Goal: Task Accomplishment & Management: Use online tool/utility

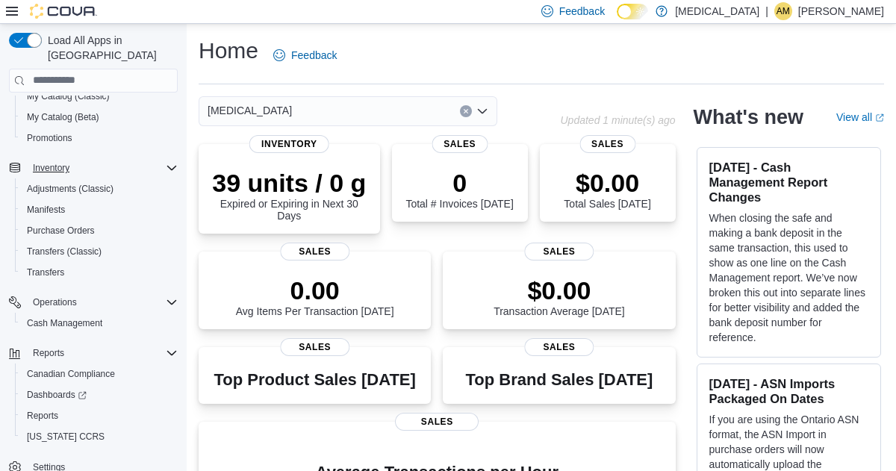
scroll to position [151, 0]
click at [39, 408] on span "Reports" at bounding box center [42, 414] width 31 height 12
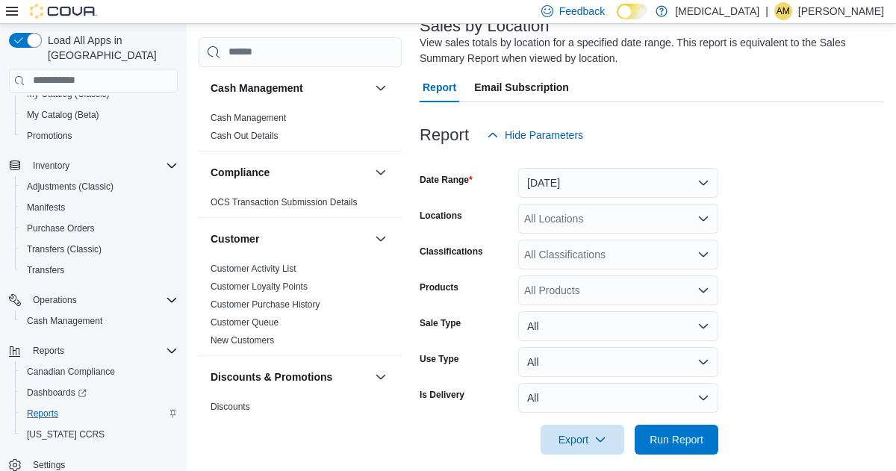
scroll to position [101, 0]
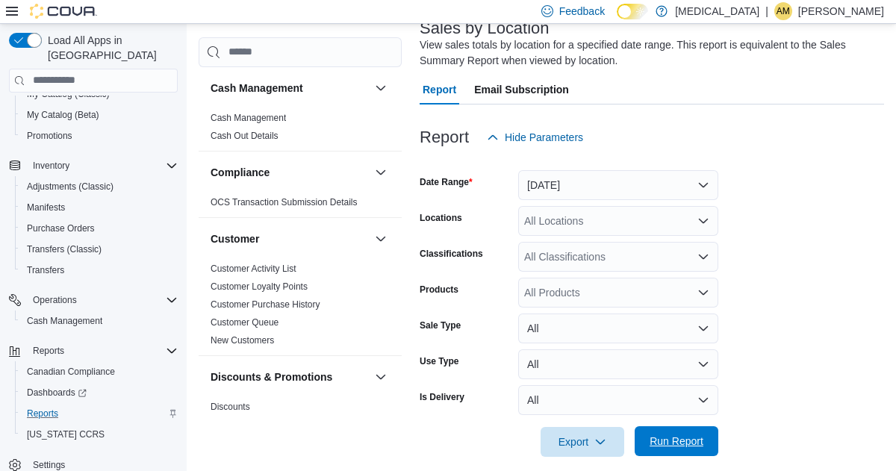
click at [686, 438] on span "Run Report" at bounding box center [677, 441] width 54 height 15
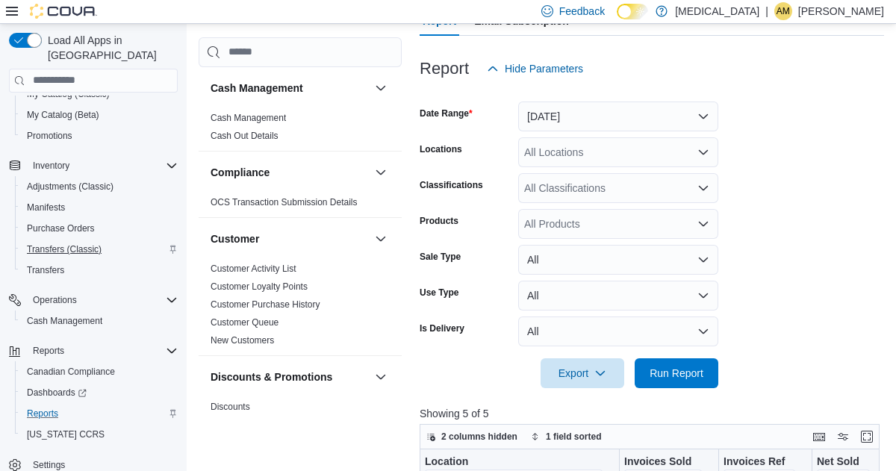
scroll to position [170, 0]
